Goal: Task Accomplishment & Management: Complete application form

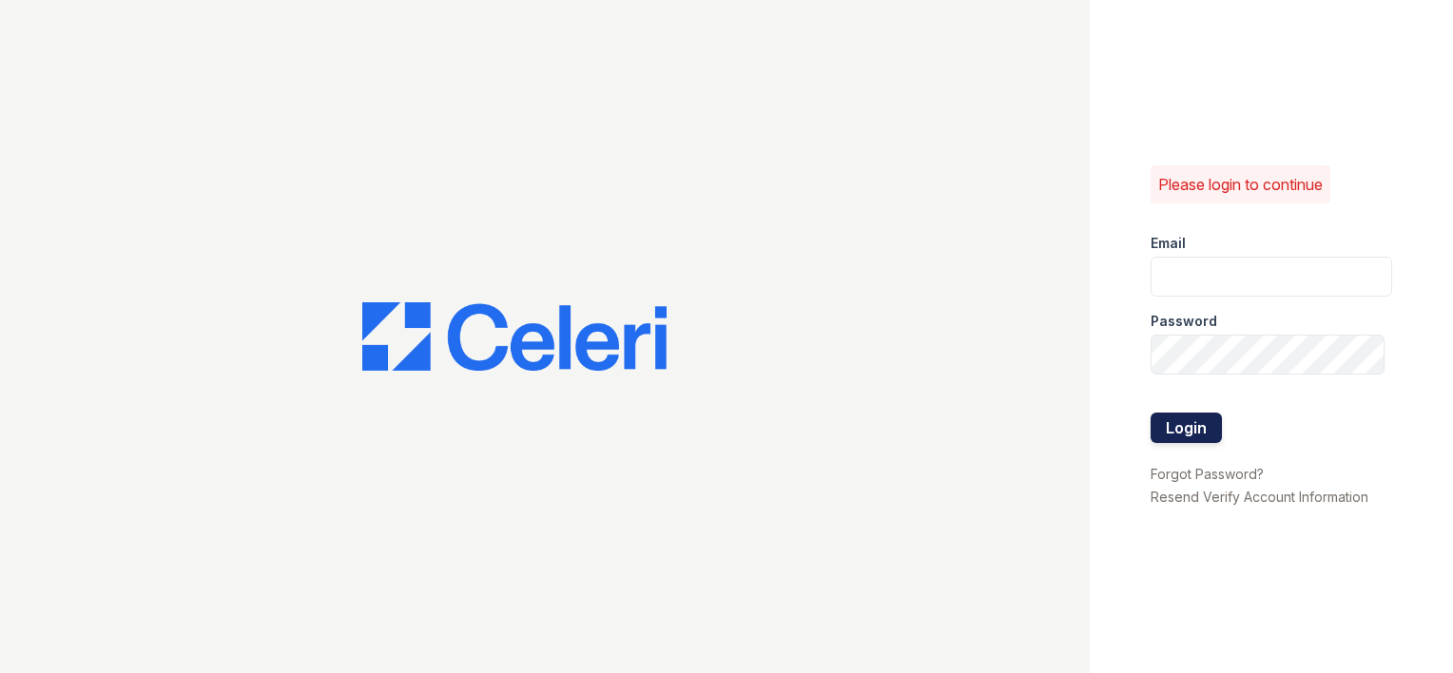
type input "[EMAIL_ADDRESS][DOMAIN_NAME]"
click at [1169, 434] on button "Login" at bounding box center [1186, 428] width 71 height 30
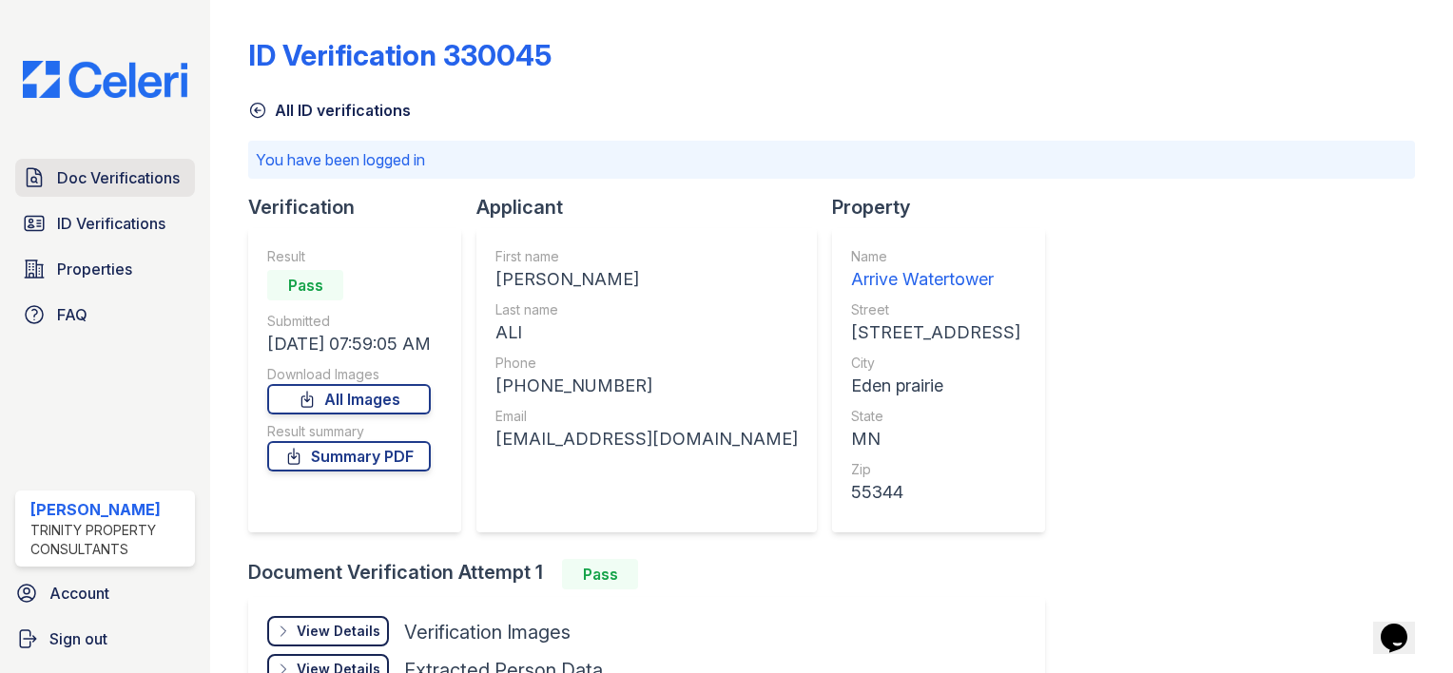
click at [106, 179] on span "Doc Verifications" at bounding box center [118, 177] width 123 height 23
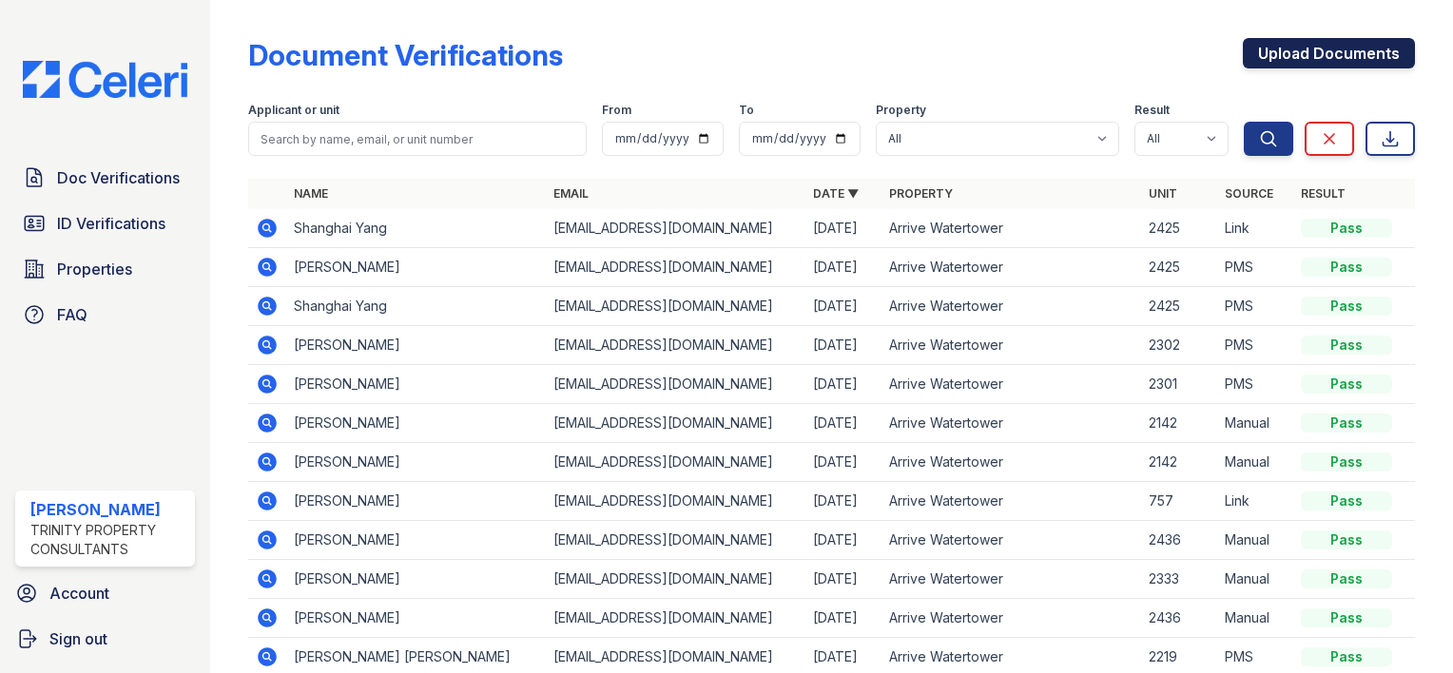
click at [1257, 57] on link "Upload Documents" at bounding box center [1329, 53] width 172 height 30
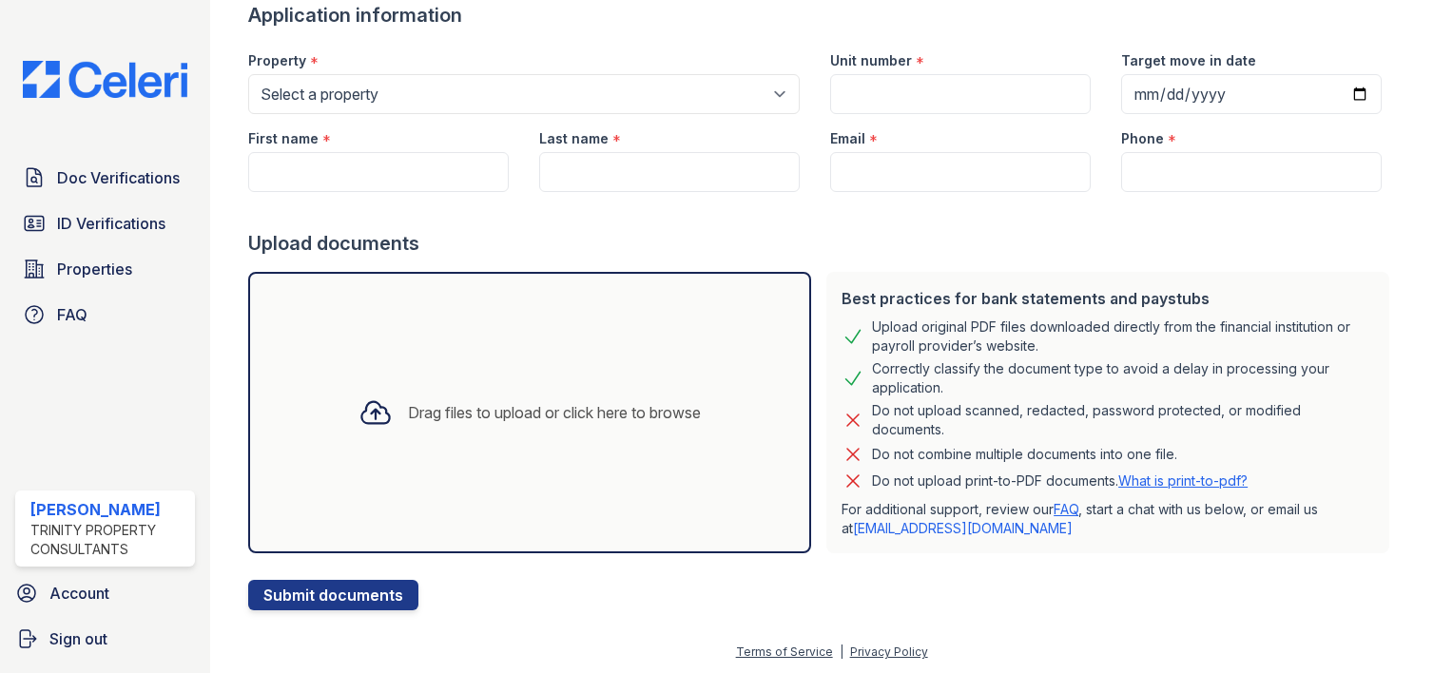
scroll to position [140, 0]
click at [493, 411] on div "Drag files to upload or click here to browse" at bounding box center [554, 411] width 293 height 23
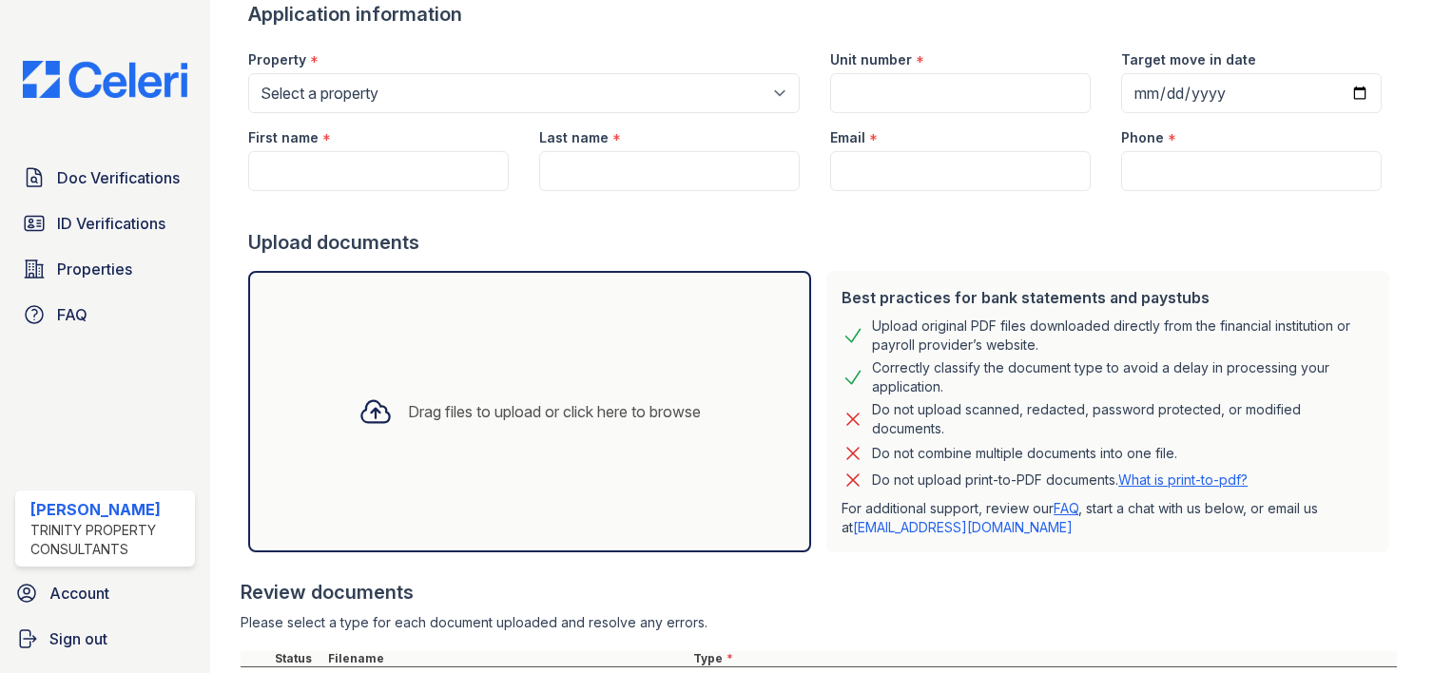
click at [408, 419] on div "Drag files to upload or click here to browse" at bounding box center [554, 411] width 293 height 23
click at [434, 411] on div "Drag files to upload or click here to browse" at bounding box center [554, 411] width 293 height 23
click at [408, 415] on div "Drag files to upload or click here to browse" at bounding box center [554, 411] width 293 height 23
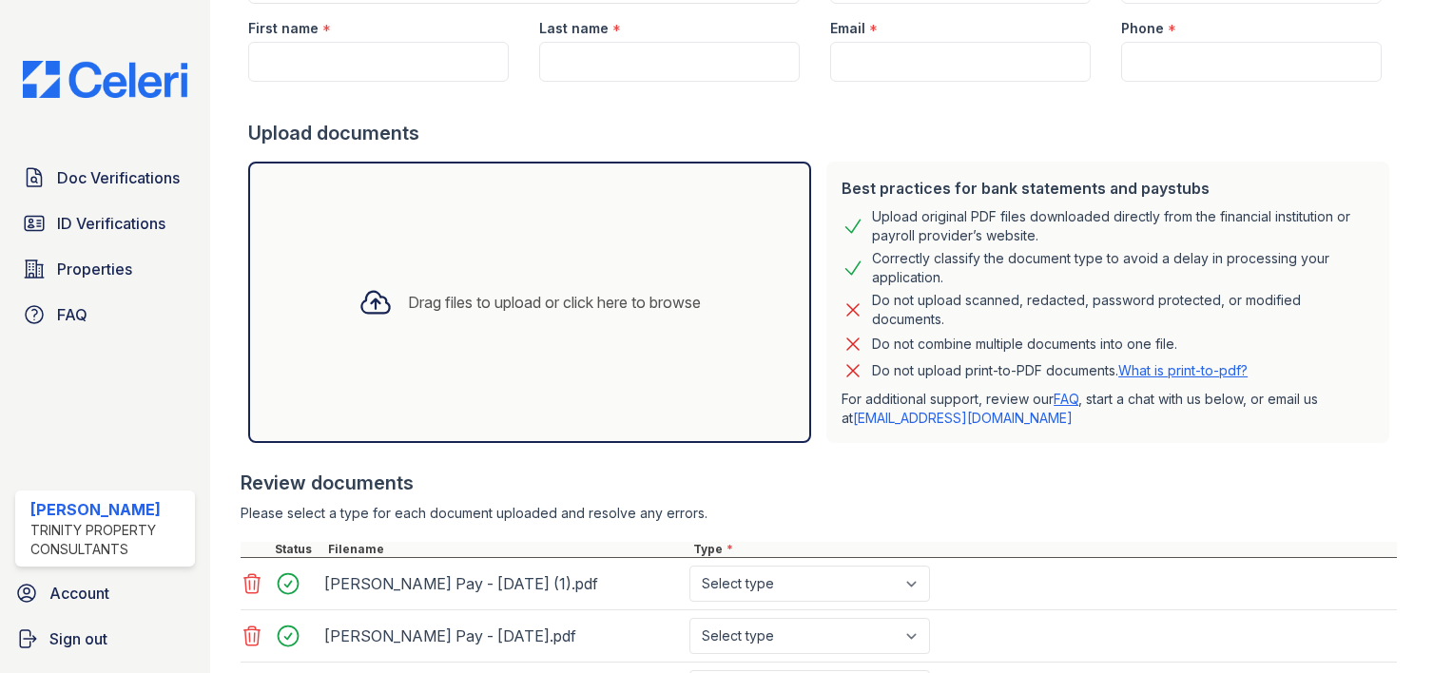
scroll to position [473, 0]
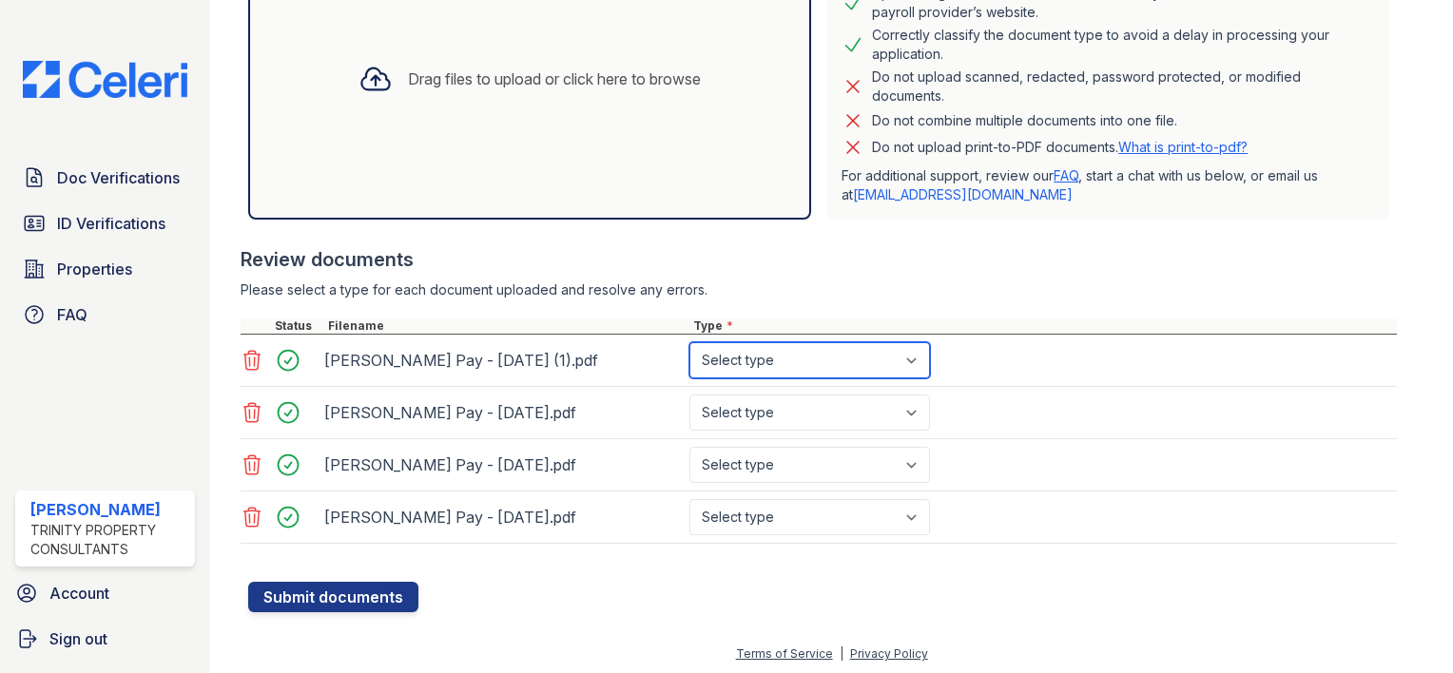
click at [920, 364] on select "Select type Paystub Bank Statement Offer Letter Tax Documents Benefit Award Let…" at bounding box center [810, 360] width 241 height 36
select select "paystub"
click at [690, 342] on select "Select type Paystub Bank Statement Offer Letter Tax Documents Benefit Award Let…" at bounding box center [810, 360] width 241 height 36
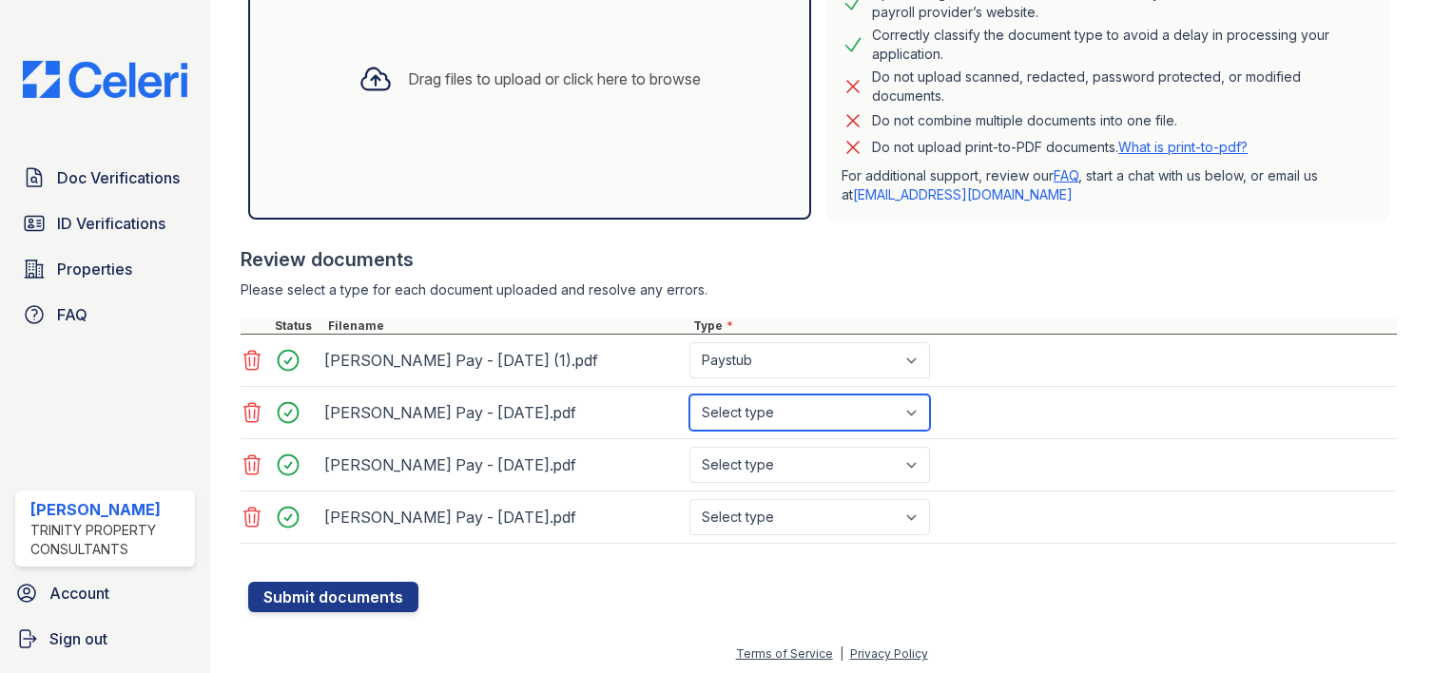
click at [916, 414] on select "Select type Paystub Bank Statement Offer Letter Tax Documents Benefit Award Let…" at bounding box center [810, 413] width 241 height 36
select select "paystub"
click at [690, 395] on select "Select type Paystub Bank Statement Offer Letter Tax Documents Benefit Award Let…" at bounding box center [810, 413] width 241 height 36
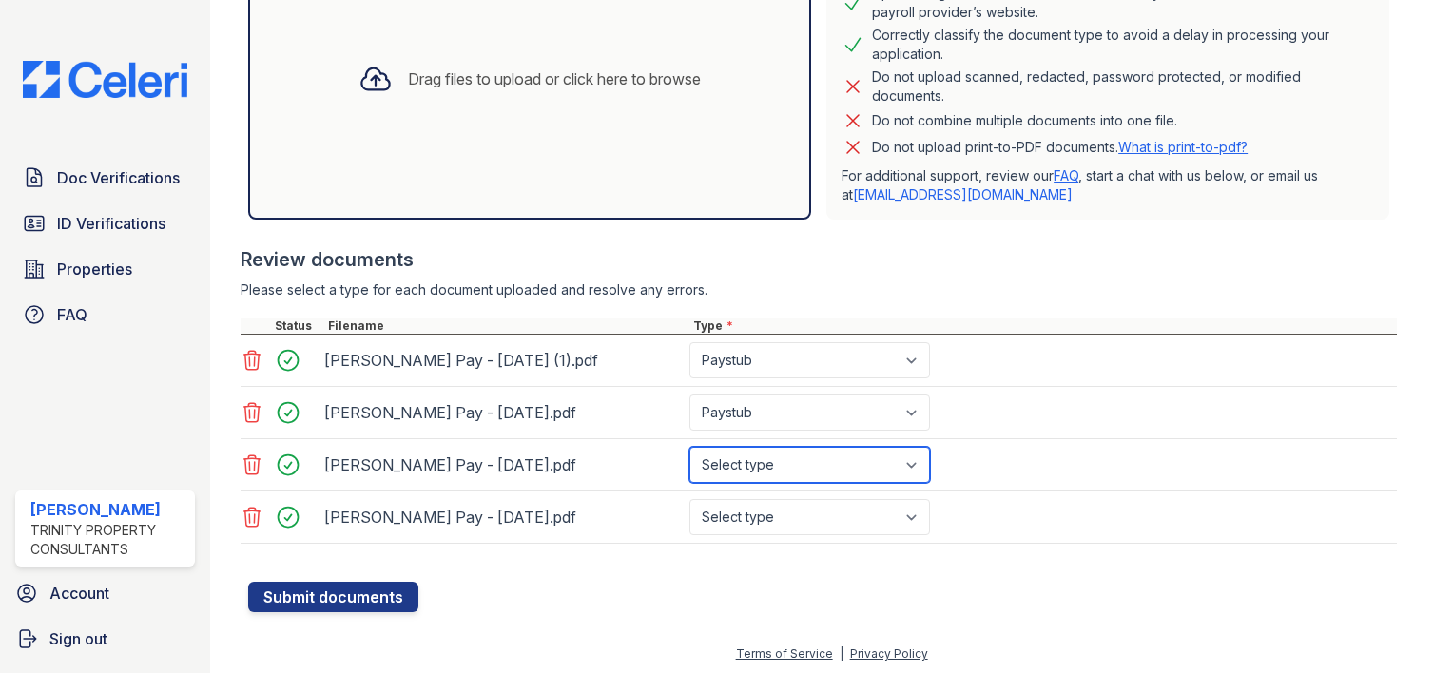
click at [894, 460] on select "Select type Paystub Bank Statement Offer Letter Tax Documents Benefit Award Let…" at bounding box center [810, 465] width 241 height 36
select select "paystub"
click at [690, 447] on select "Select type Paystub Bank Statement Offer Letter Tax Documents Benefit Award Let…" at bounding box center [810, 465] width 241 height 36
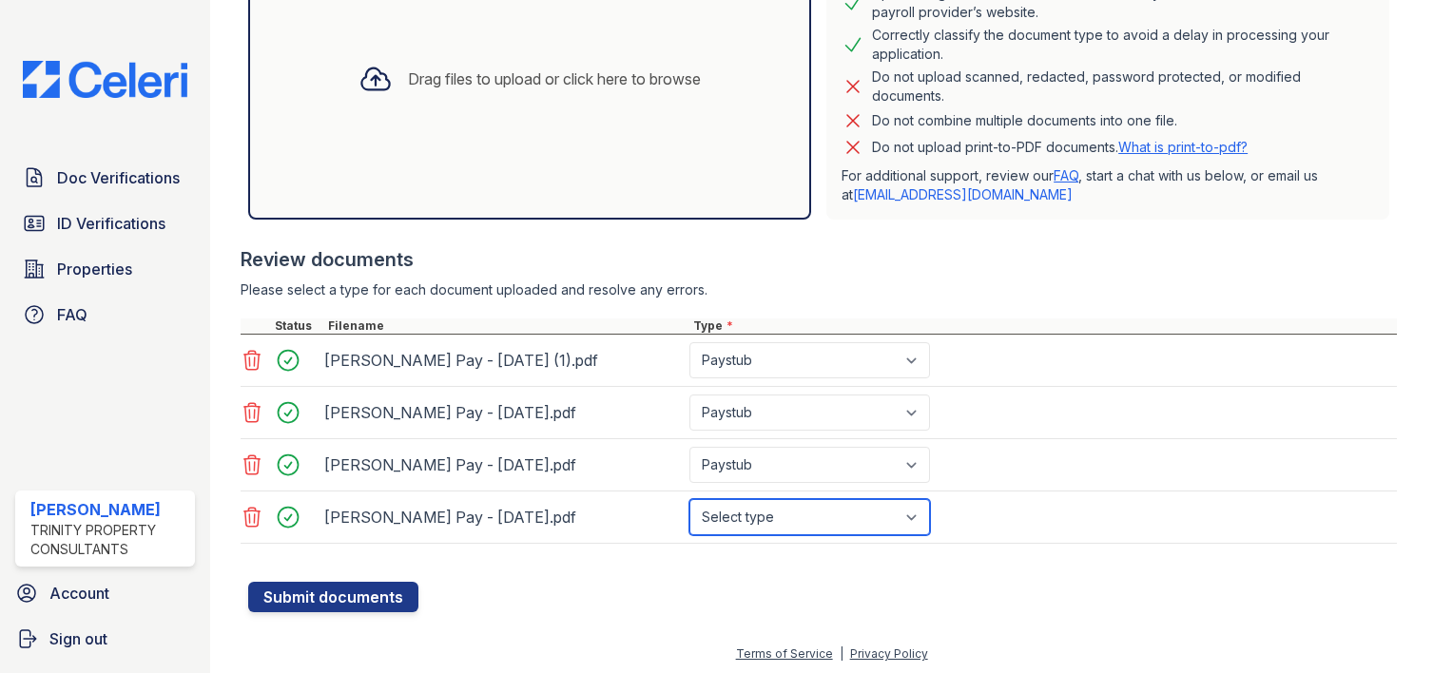
click at [780, 514] on select "Select type Paystub Bank Statement Offer Letter Tax Documents Benefit Award Let…" at bounding box center [810, 517] width 241 height 36
select select "paystub"
click at [690, 499] on select "Select type Paystub Bank Statement Offer Letter Tax Documents Benefit Award Let…" at bounding box center [810, 517] width 241 height 36
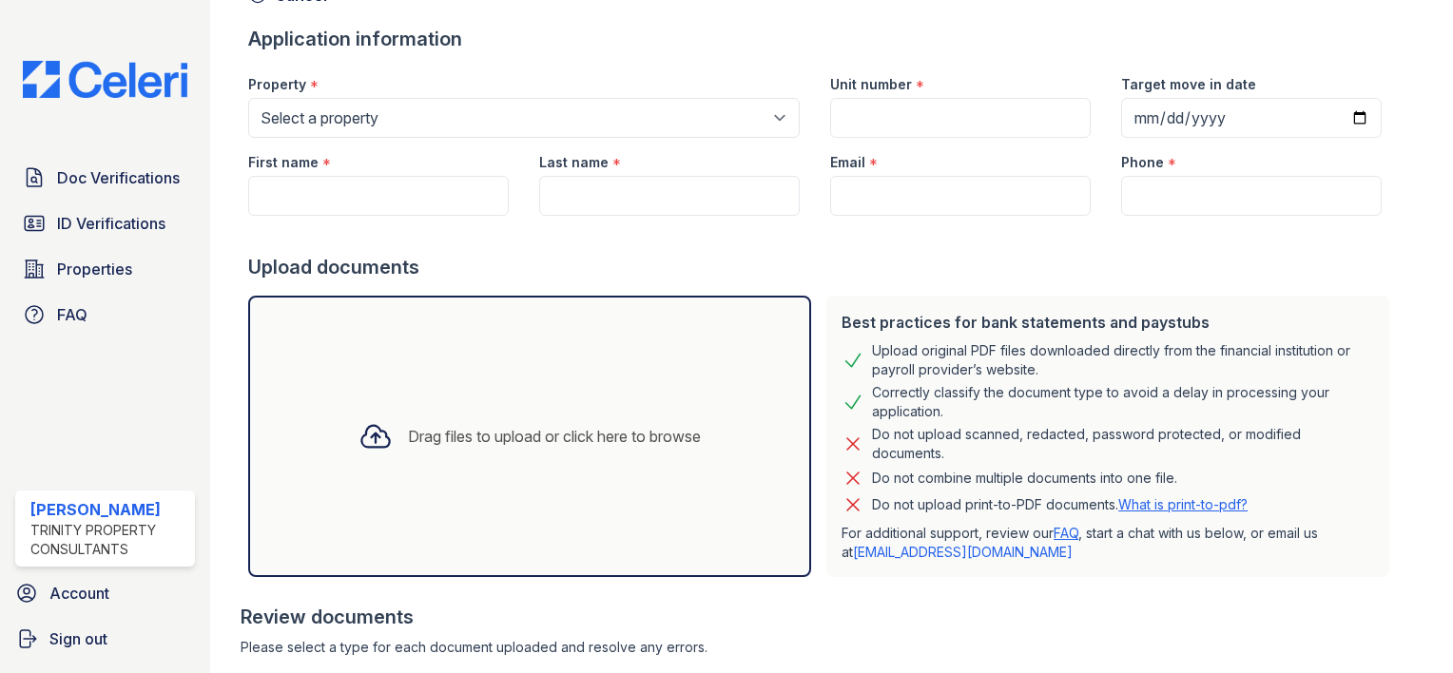
scroll to position [0, 0]
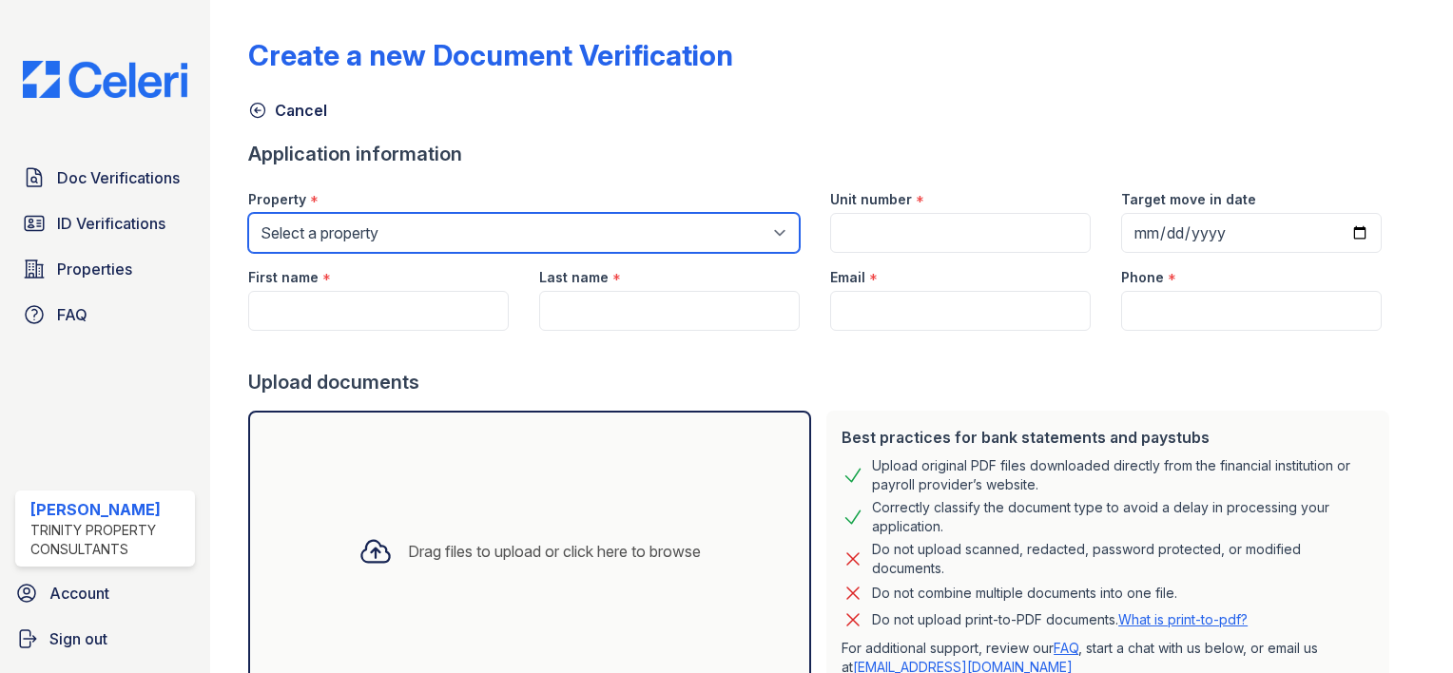
click at [358, 231] on select "Select a property Arrive [PERSON_NAME] Arrive Watertower" at bounding box center [524, 233] width 552 height 40
select select "102"
click at [248, 213] on select "Select a property Arrive [PERSON_NAME] Arrive Watertower" at bounding box center [524, 233] width 552 height 40
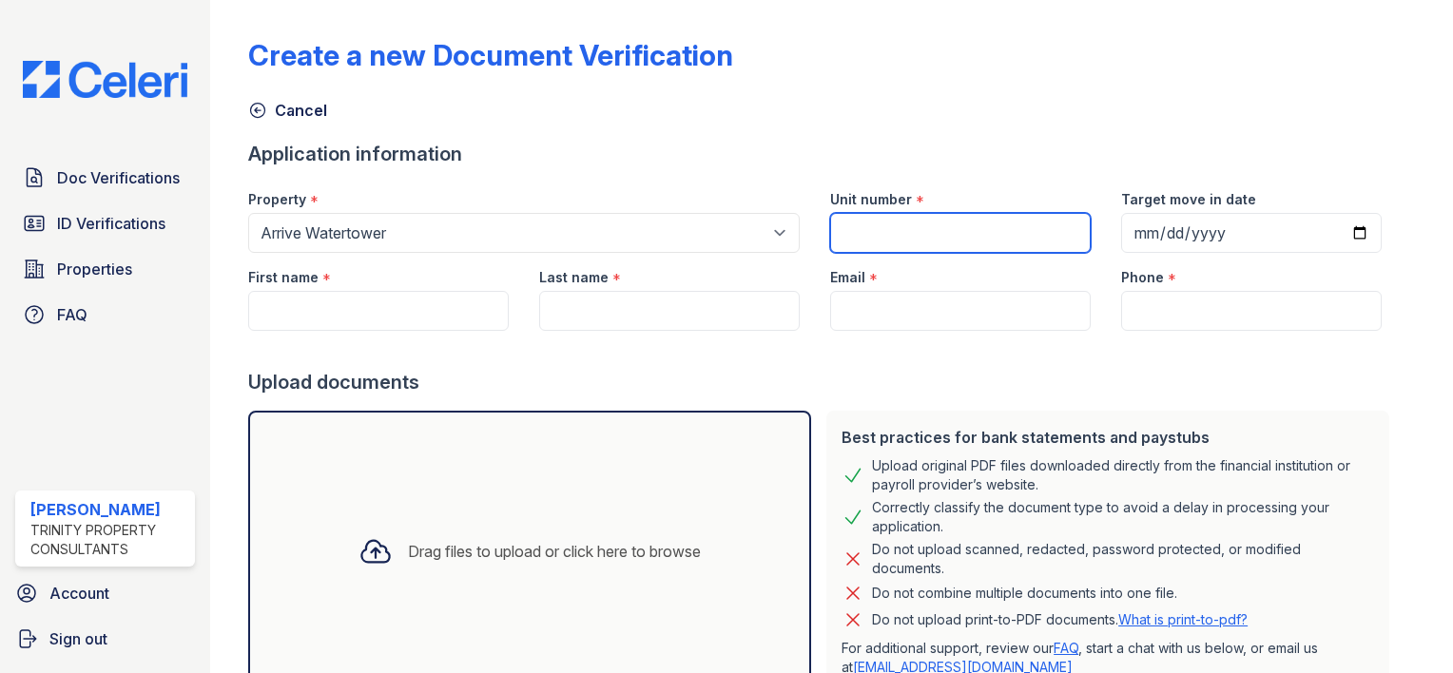
click at [865, 229] on input "Unit number" at bounding box center [960, 233] width 261 height 40
click at [915, 224] on input "Unit number" at bounding box center [960, 233] width 261 height 40
type input "2425"
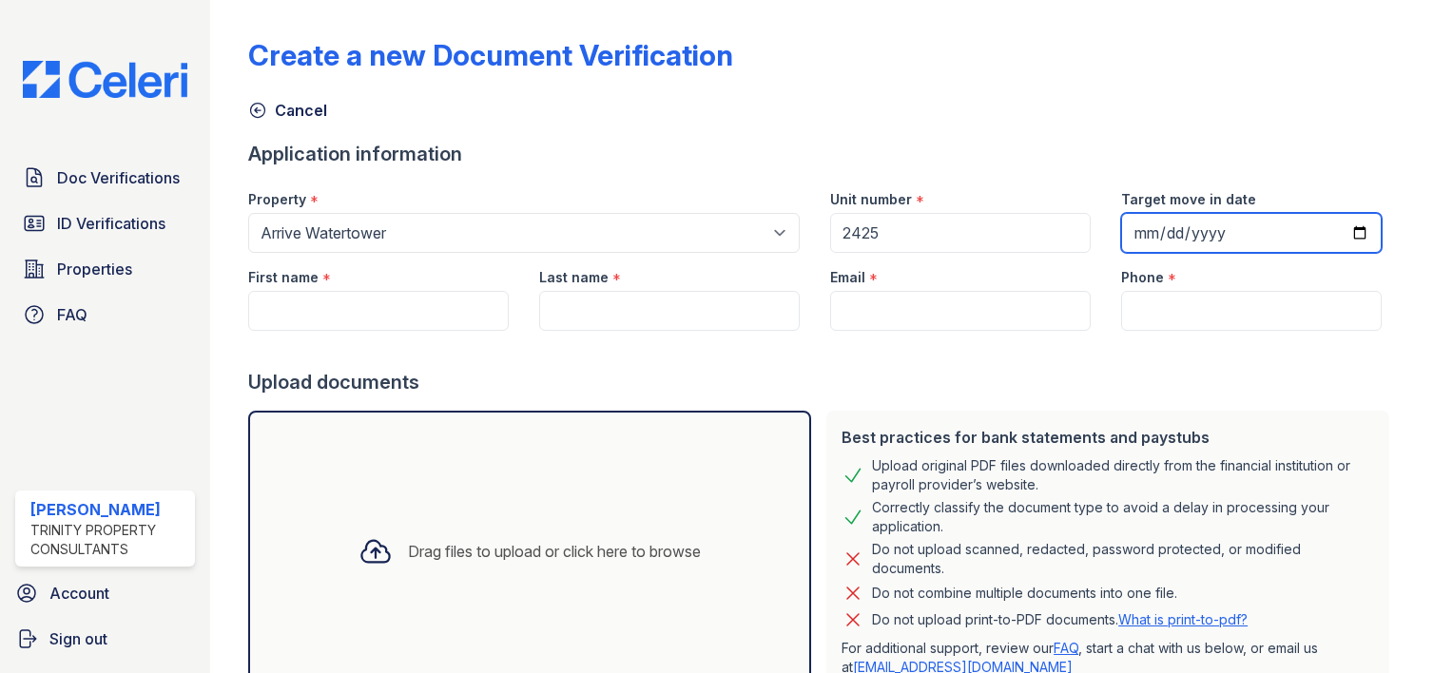
click at [1136, 239] on input "Target move in date" at bounding box center [1251, 233] width 261 height 40
type input "[DATE]"
click at [342, 274] on div "First name *" at bounding box center [378, 272] width 261 height 38
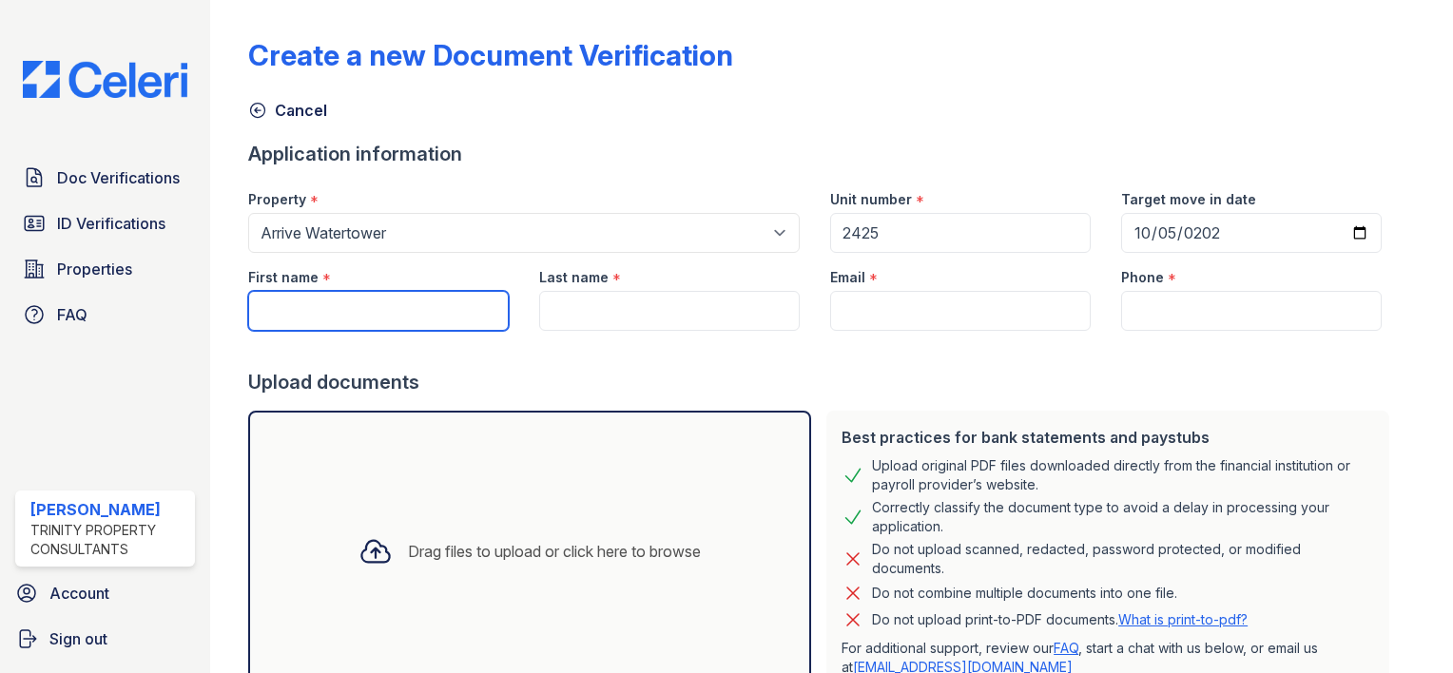
click at [316, 316] on input "First name" at bounding box center [378, 311] width 261 height 40
click at [320, 292] on input "First name" at bounding box center [378, 311] width 261 height 40
type input "Mariia"
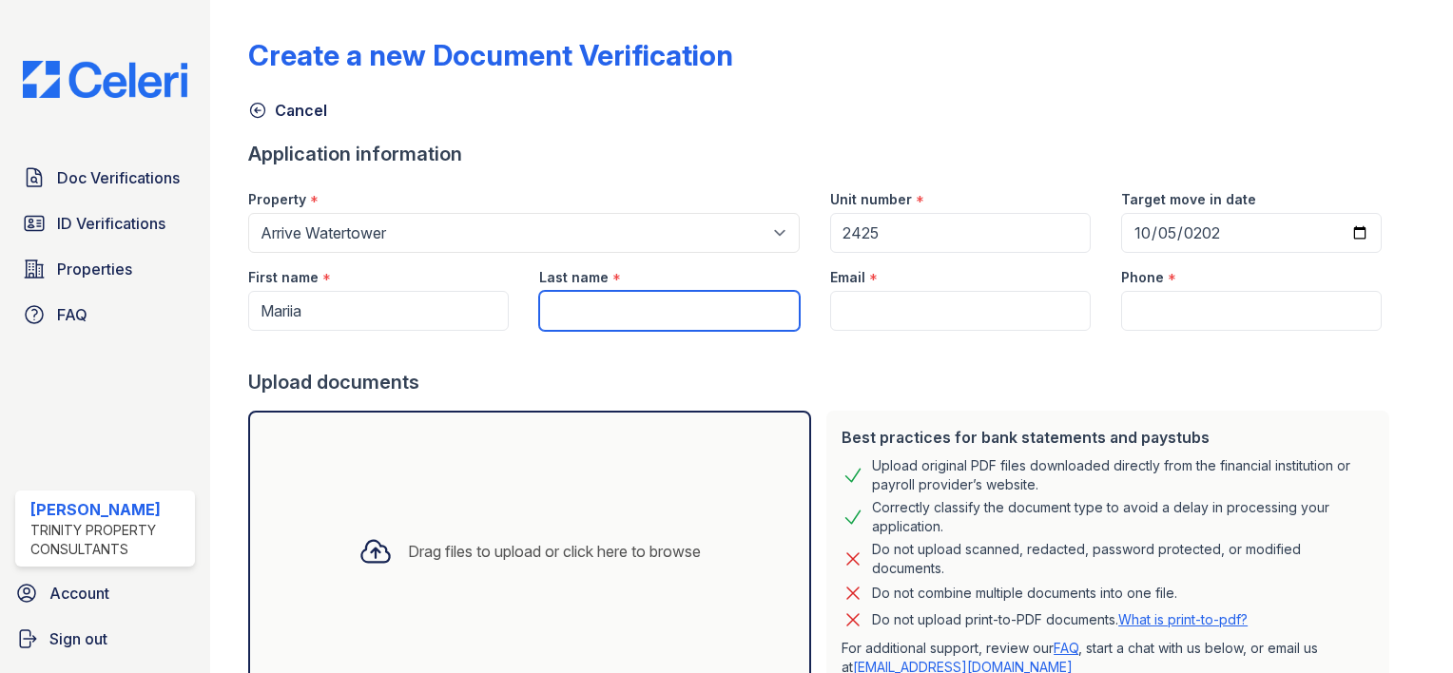
click at [575, 296] on input "Last name" at bounding box center [669, 311] width 261 height 40
type input "[PERSON_NAME]"
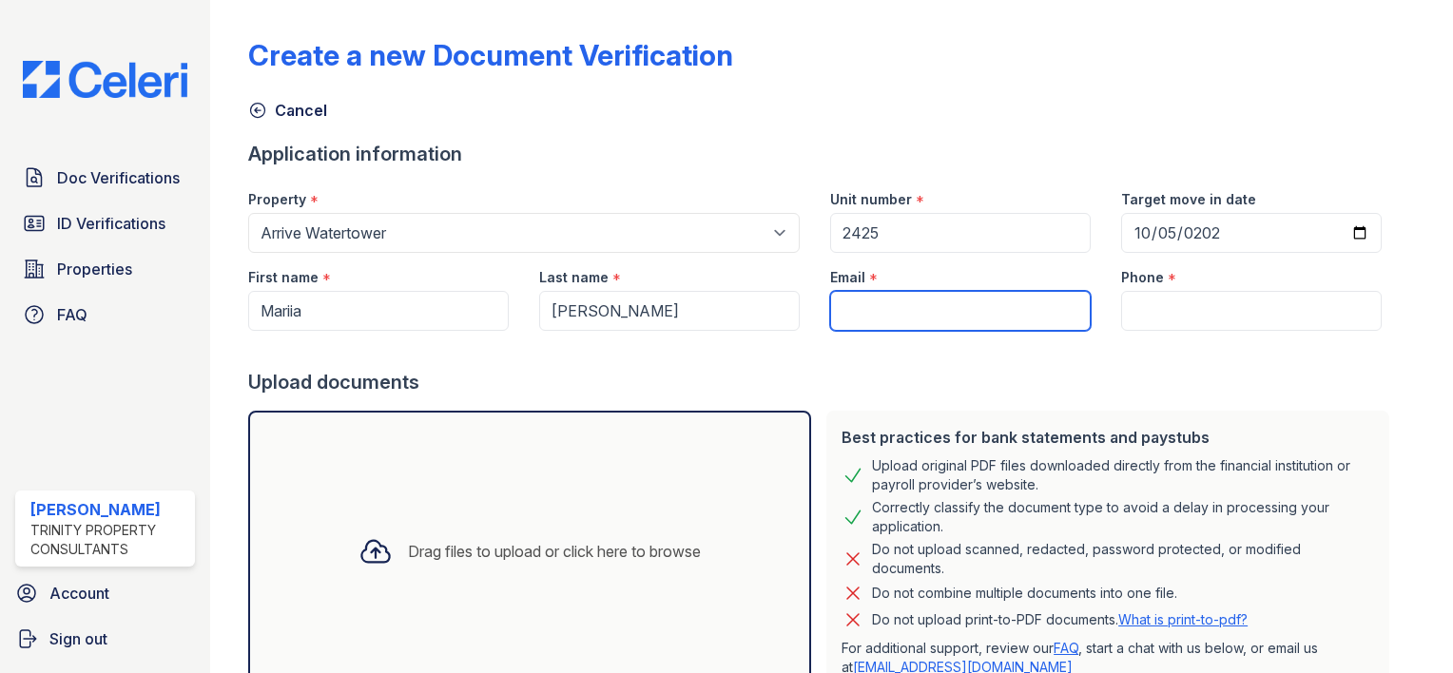
click at [855, 316] on input "Email" at bounding box center [960, 311] width 261 height 40
paste input "[EMAIL_ADDRESS][DOMAIN_NAME]"
type input "[EMAIL_ADDRESS][DOMAIN_NAME]"
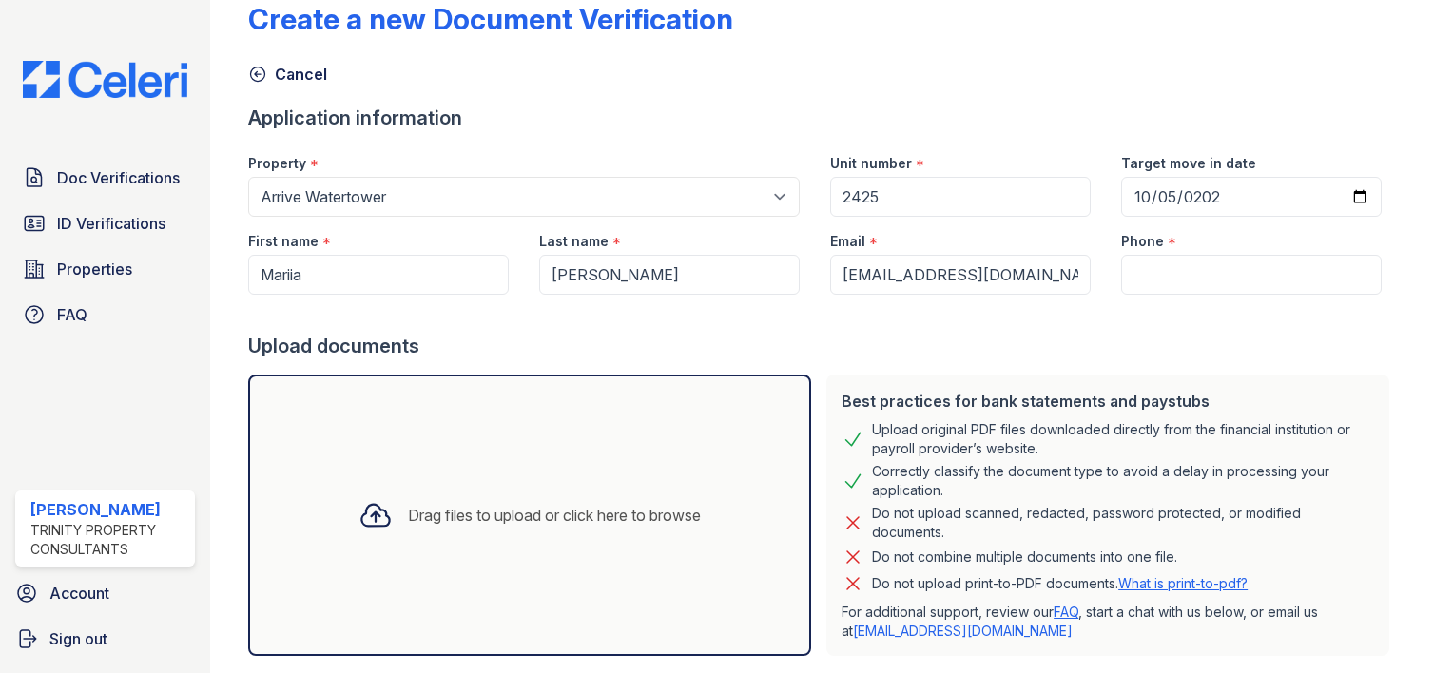
scroll to position [95, 0]
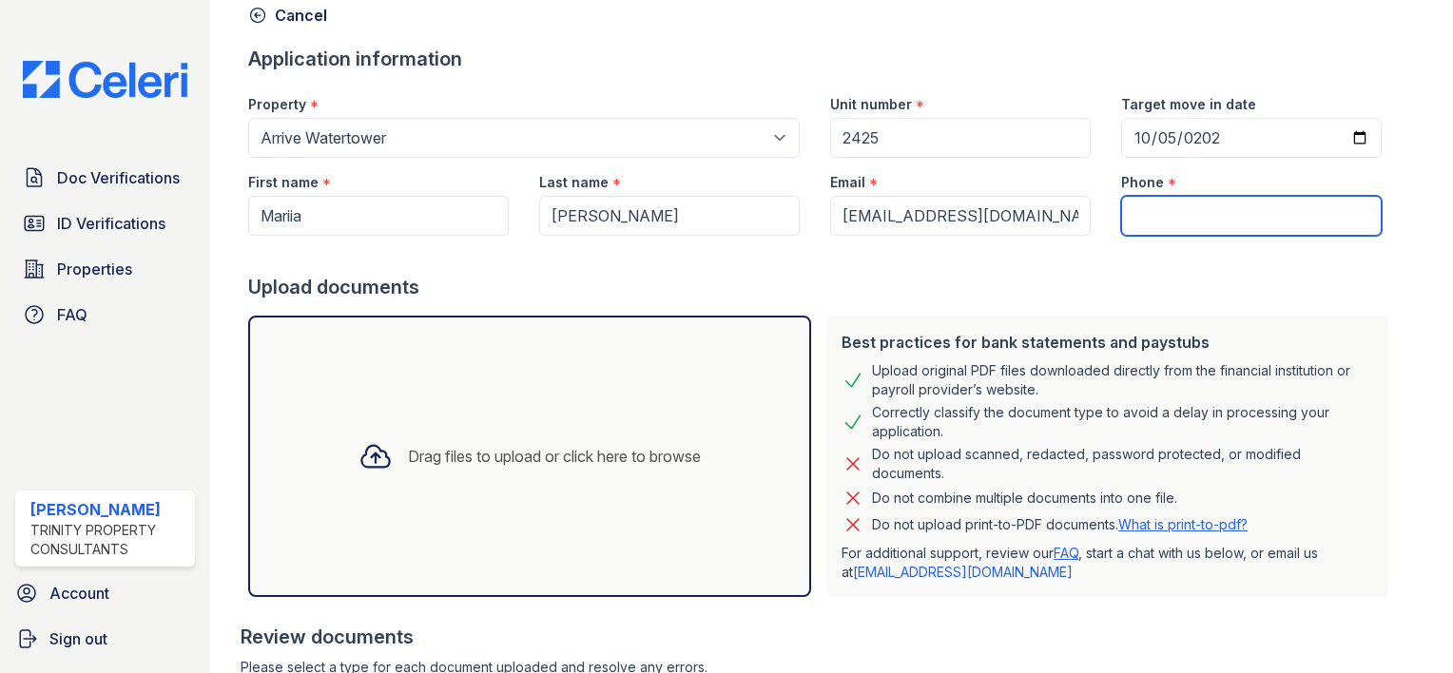
paste input "[PHONE_NUMBER]"
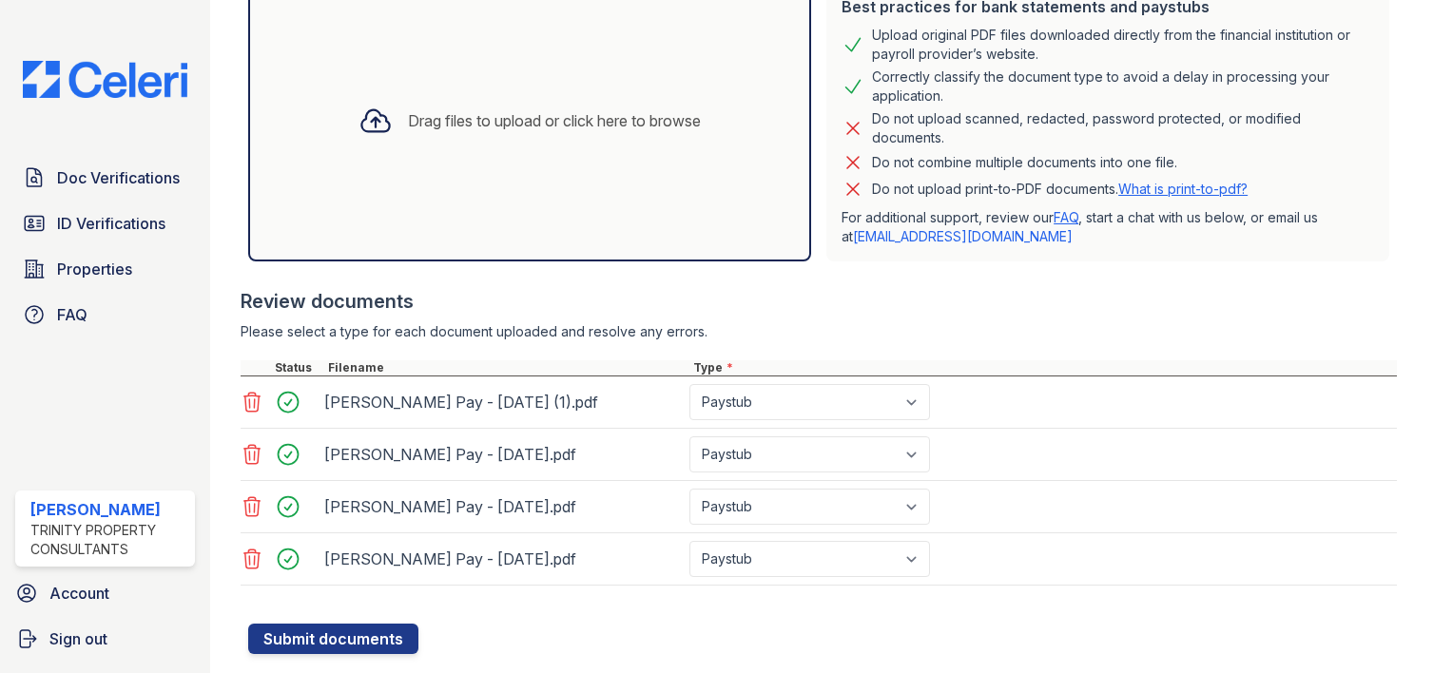
scroll to position [473, 0]
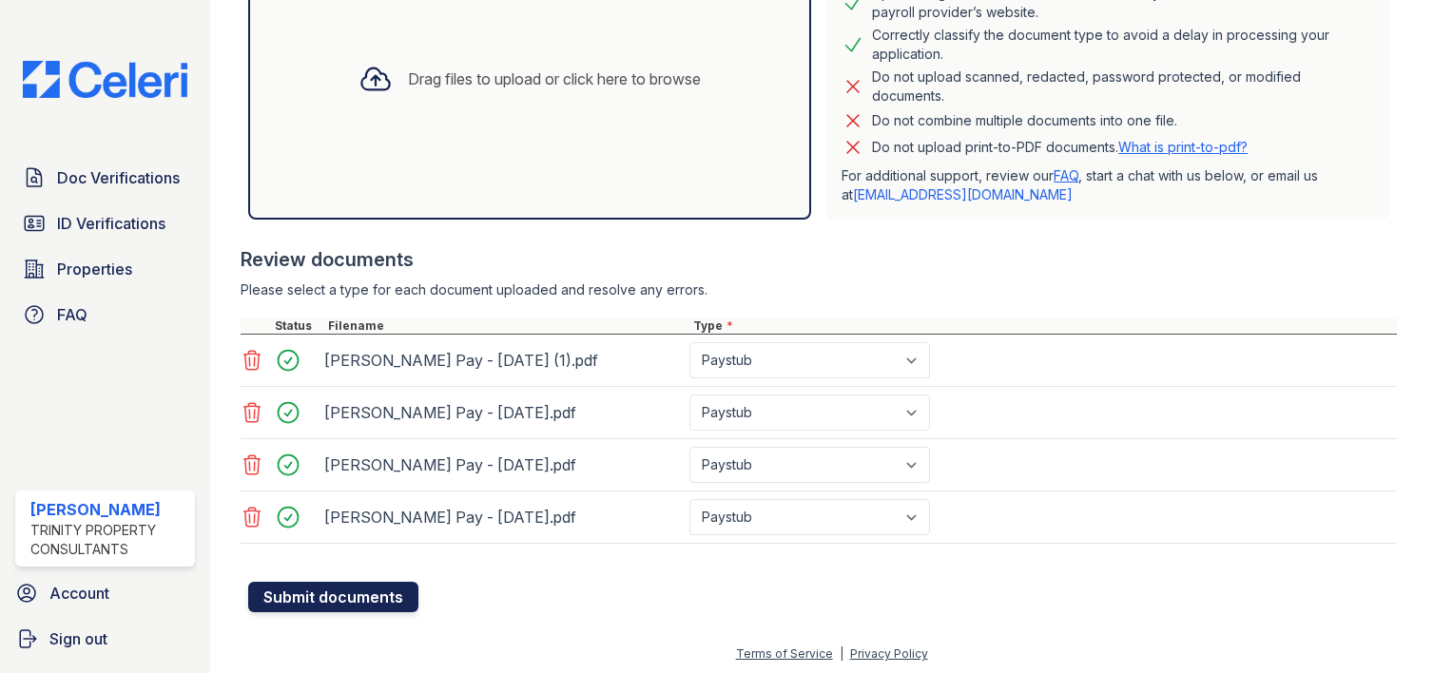
type input "[PHONE_NUMBER]"
click at [333, 597] on button "Submit documents" at bounding box center [333, 597] width 170 height 30
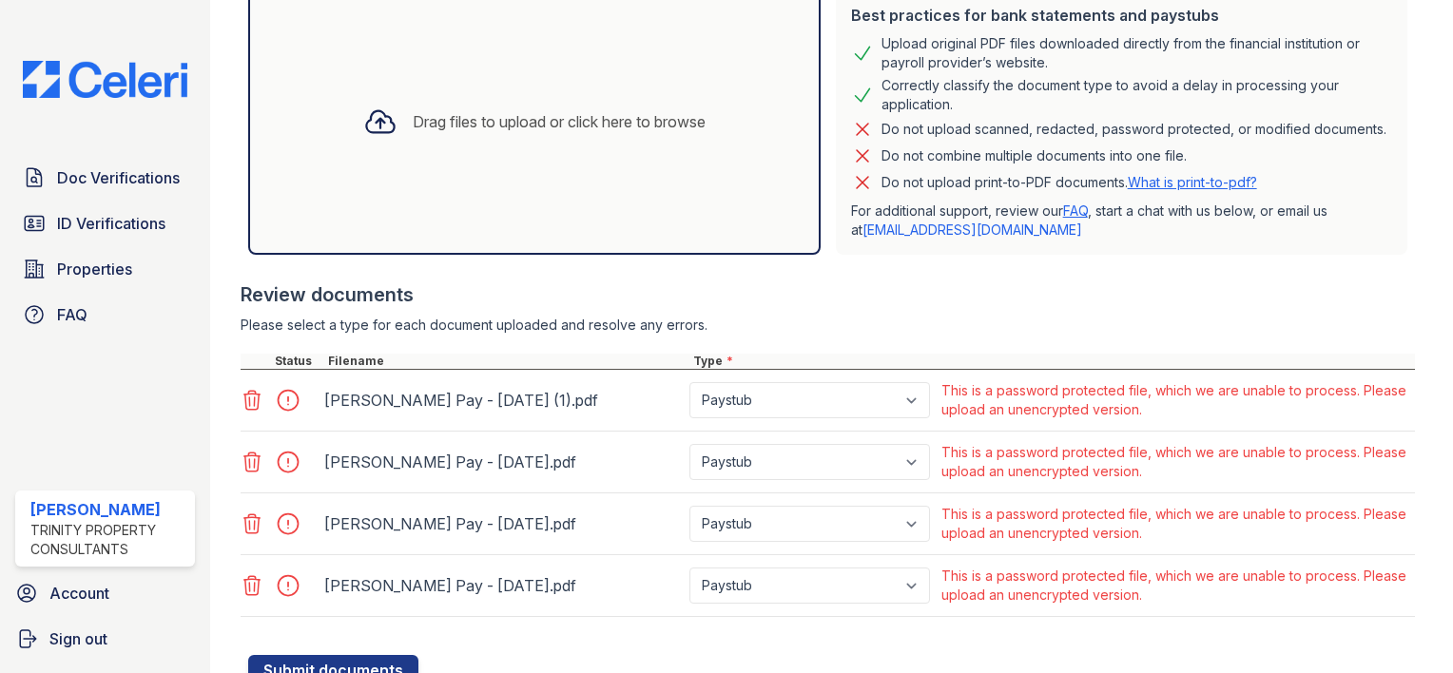
scroll to position [551, 0]
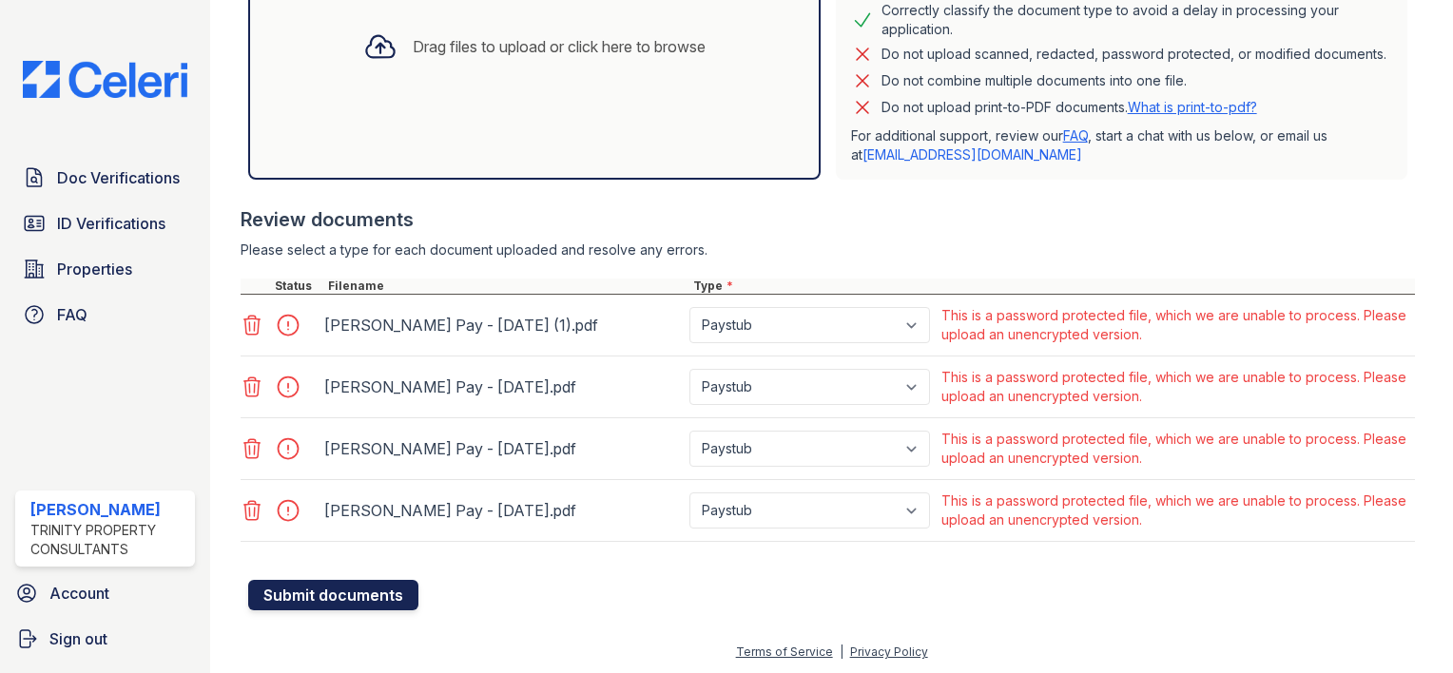
click at [345, 594] on button "Submit documents" at bounding box center [333, 595] width 170 height 30
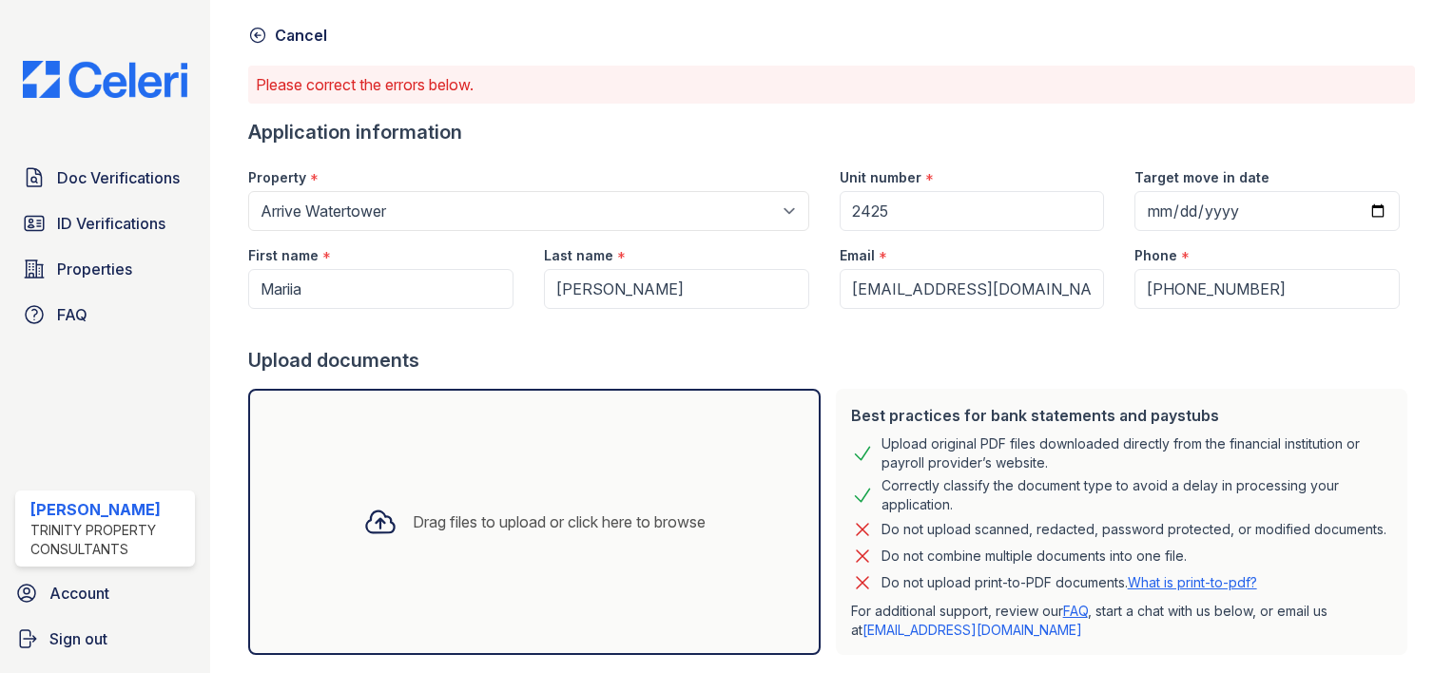
scroll to position [0, 0]
